Goal: Browse casually

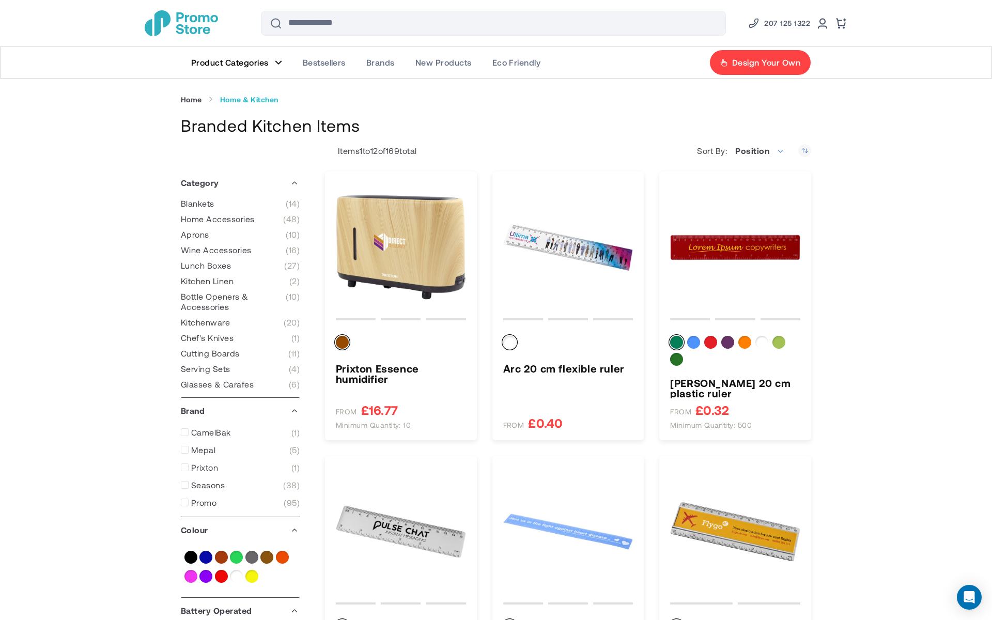
type input "*"
type input "*****"
